Goal: Navigation & Orientation: Find specific page/section

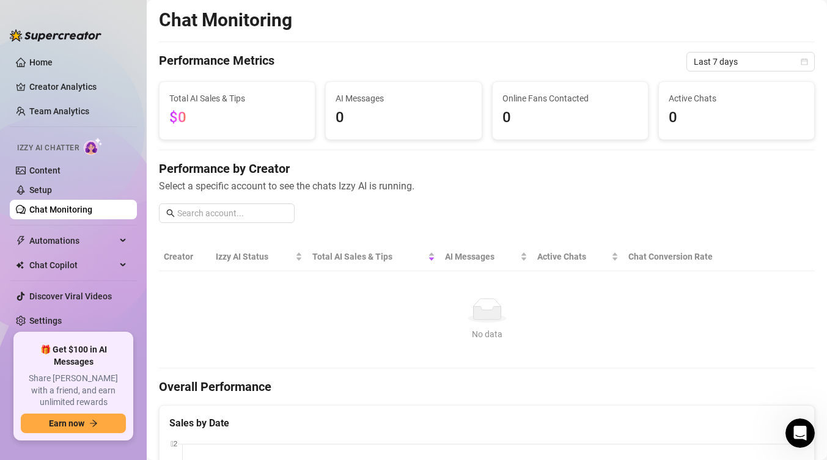
scroll to position [674, 0]
click at [52, 191] on link "Setup" at bounding box center [40, 190] width 23 height 10
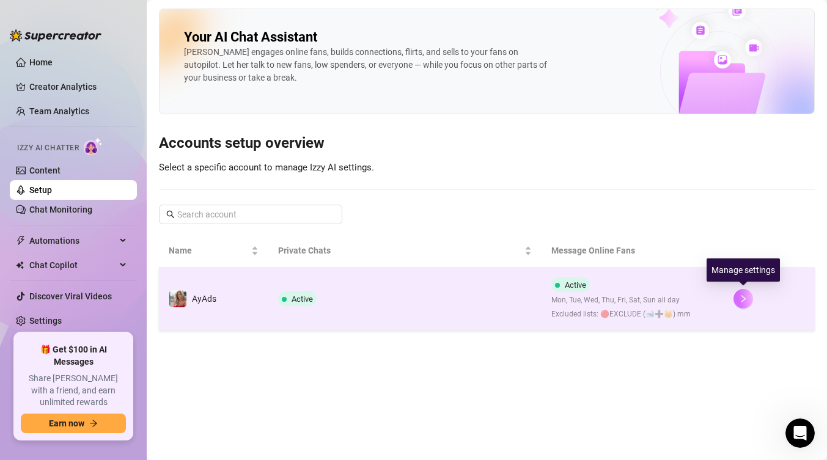
click at [736, 301] on button "button" at bounding box center [743, 299] width 20 height 20
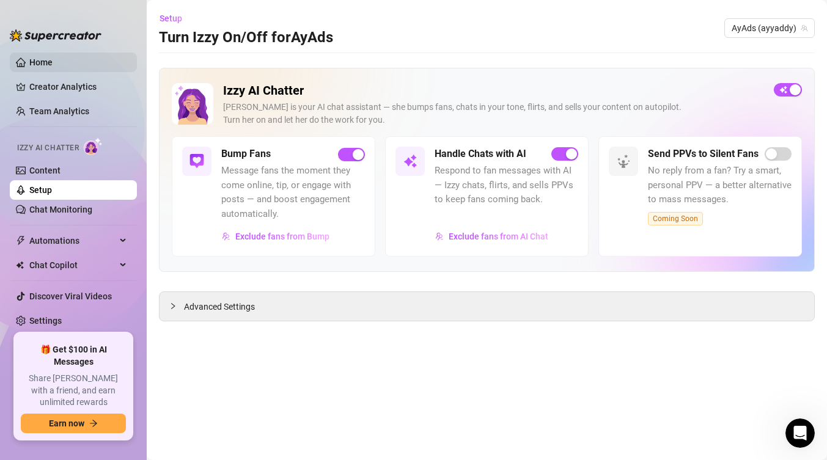
click at [53, 67] on link "Home" at bounding box center [40, 62] width 23 height 10
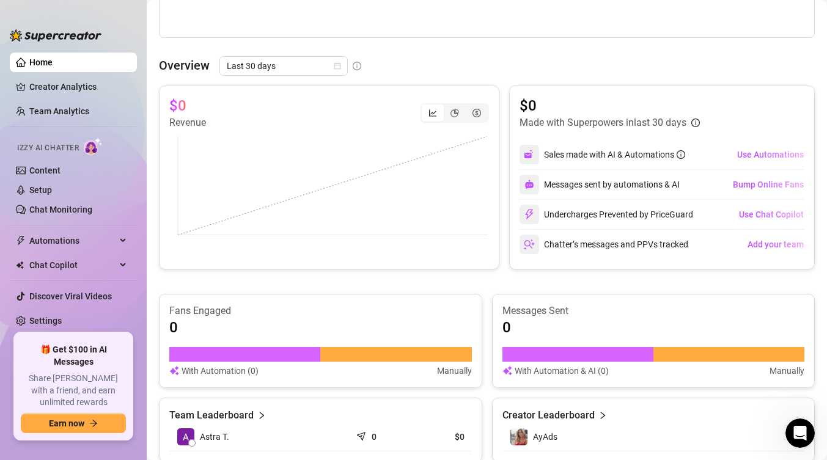
scroll to position [739, 0]
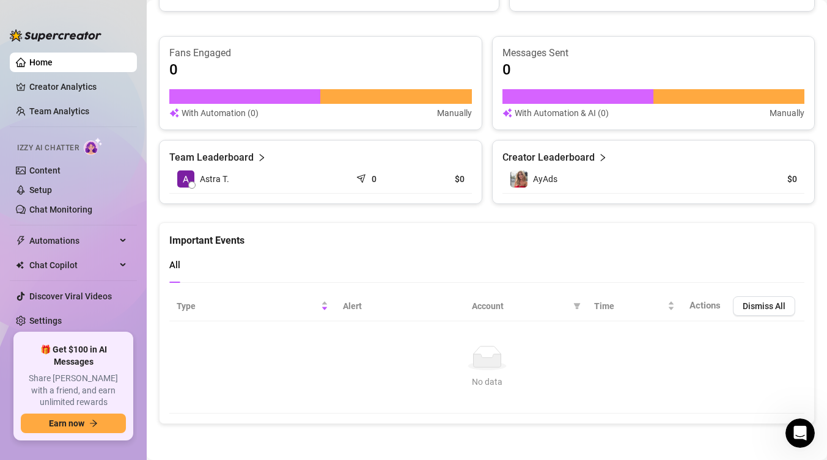
click at [581, 158] on article "Creator Leaderboard" at bounding box center [548, 157] width 92 height 15
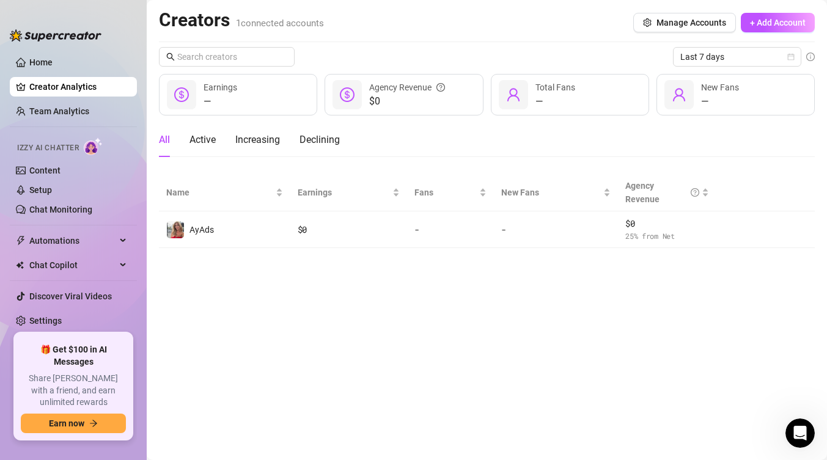
click at [260, 103] on div "— Earnings" at bounding box center [238, 95] width 158 height 42
click at [204, 53] on input "text" at bounding box center [227, 56] width 100 height 13
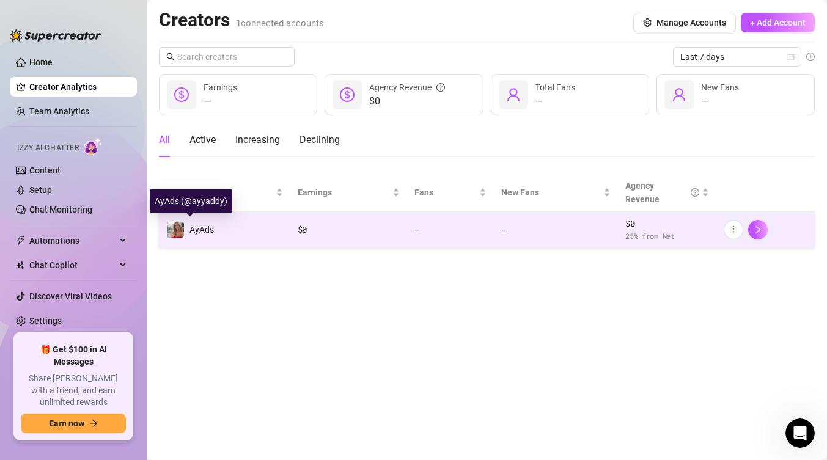
click at [197, 237] on div "AyAds" at bounding box center [190, 230] width 48 height 18
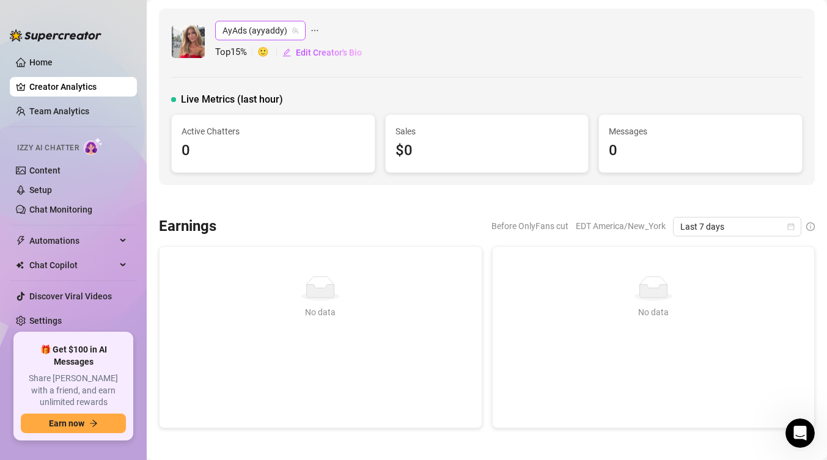
click at [287, 37] on span "AyAds (ayyaddy)" at bounding box center [260, 30] width 76 height 18
click at [53, 58] on link "Home" at bounding box center [40, 62] width 23 height 10
